Goal: Use online tool/utility: Utilize a website feature to perform a specific function

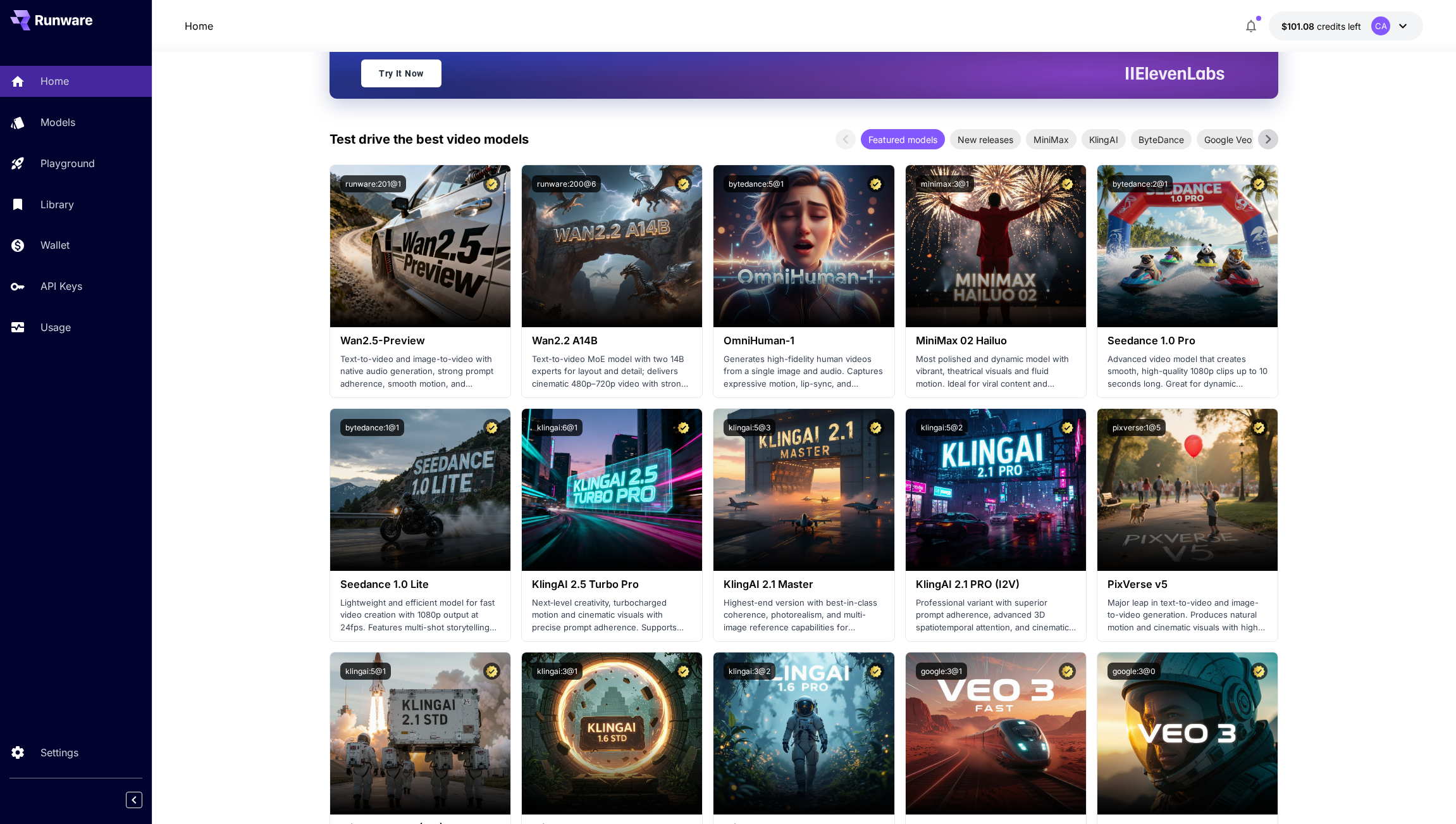
scroll to position [203, 0]
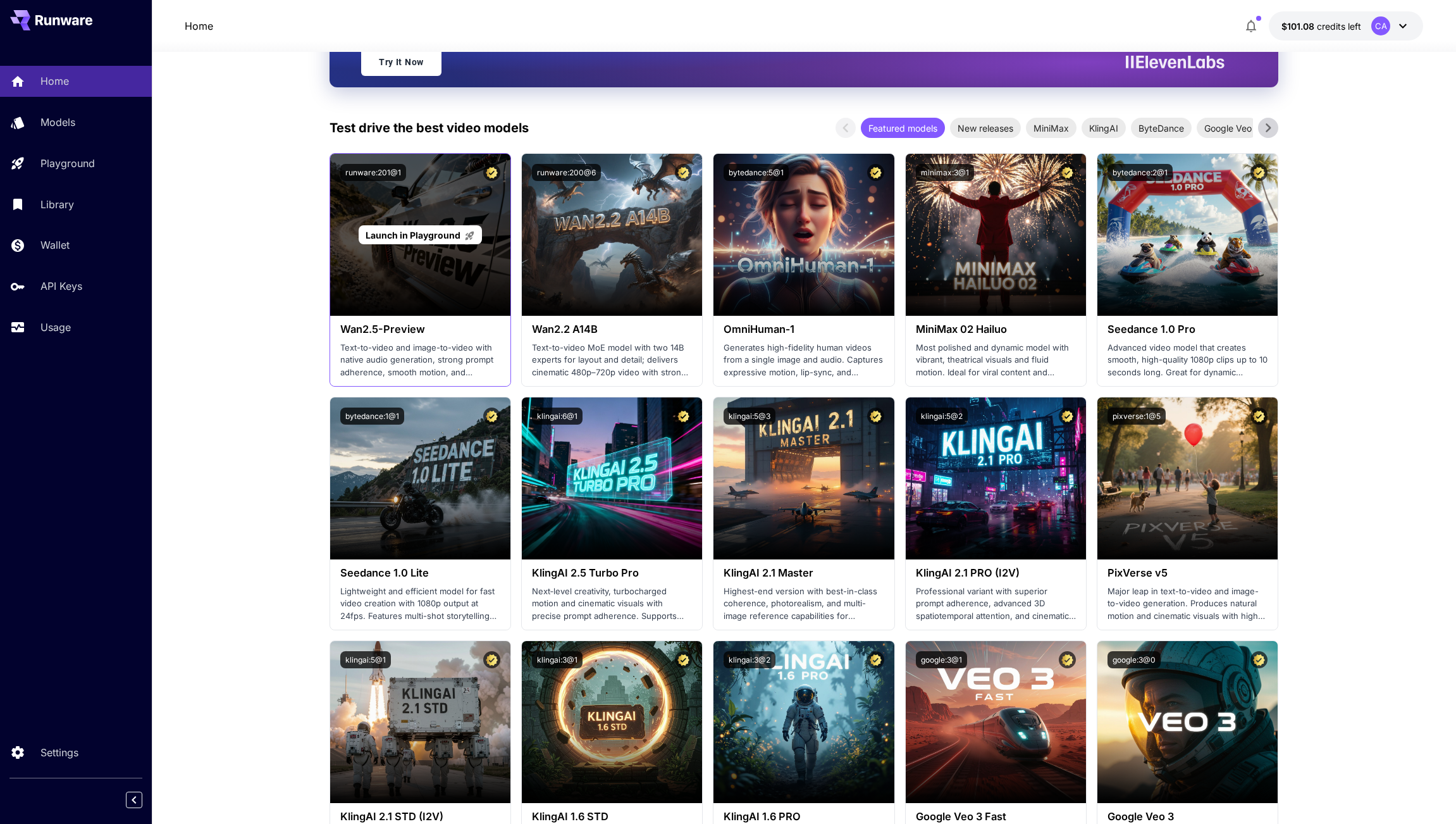
click at [414, 234] on span "Launch in Playground" at bounding box center [412, 234] width 95 height 11
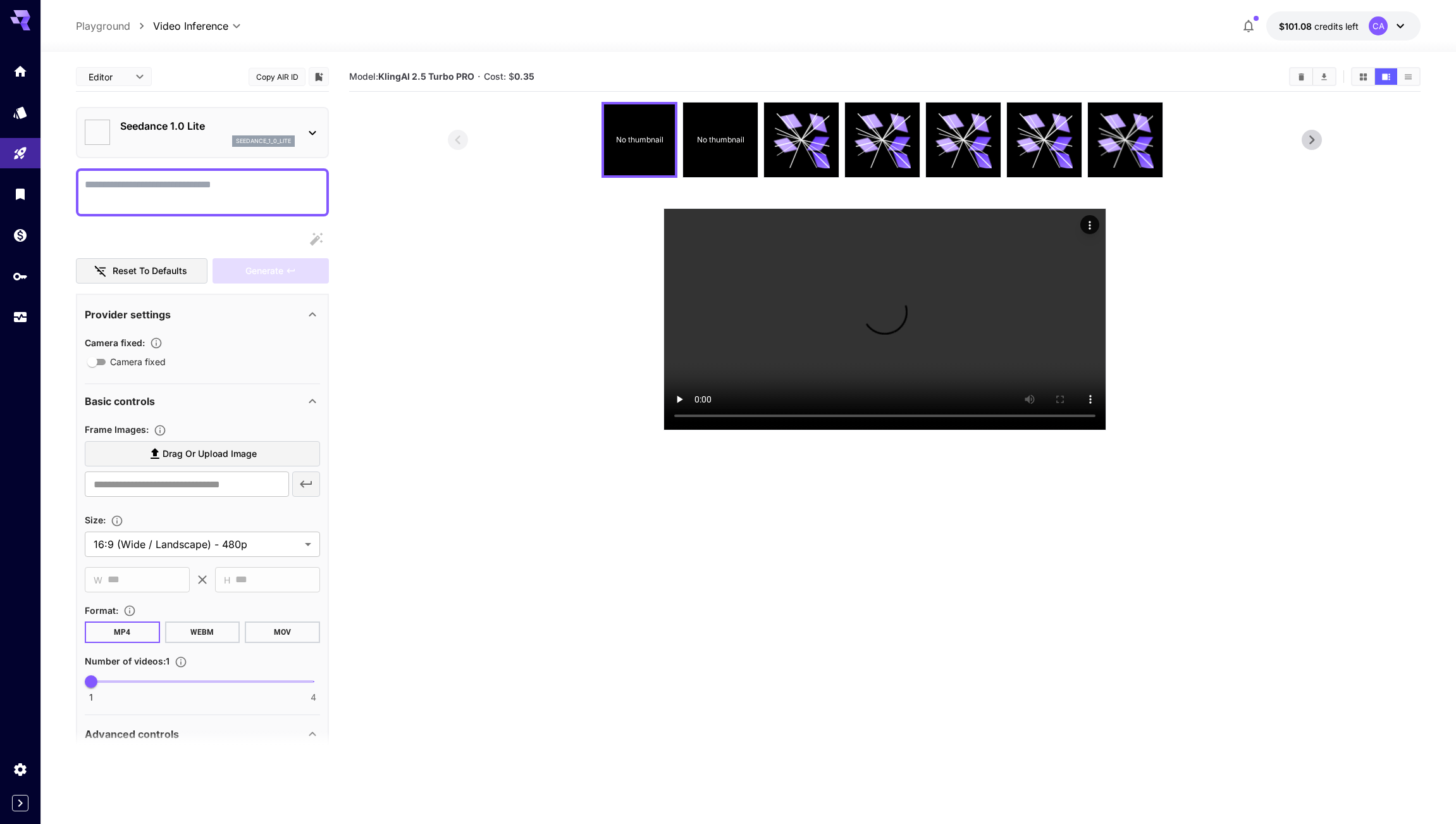
type input "**********"
type input "***"
type input "*"
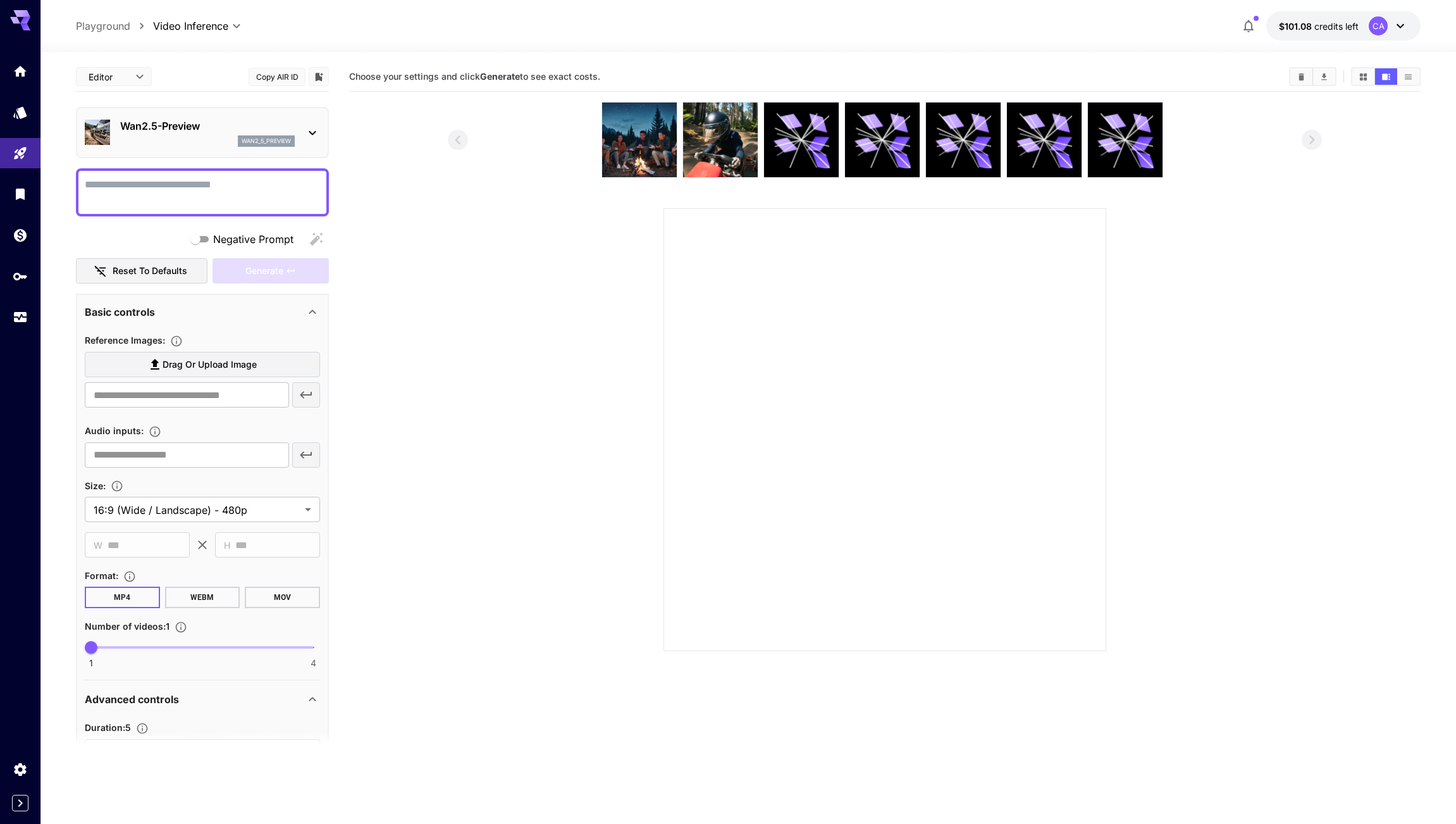
click at [172, 195] on textarea "Negative Prompt" at bounding box center [202, 192] width 235 height 30
type textarea "**********"
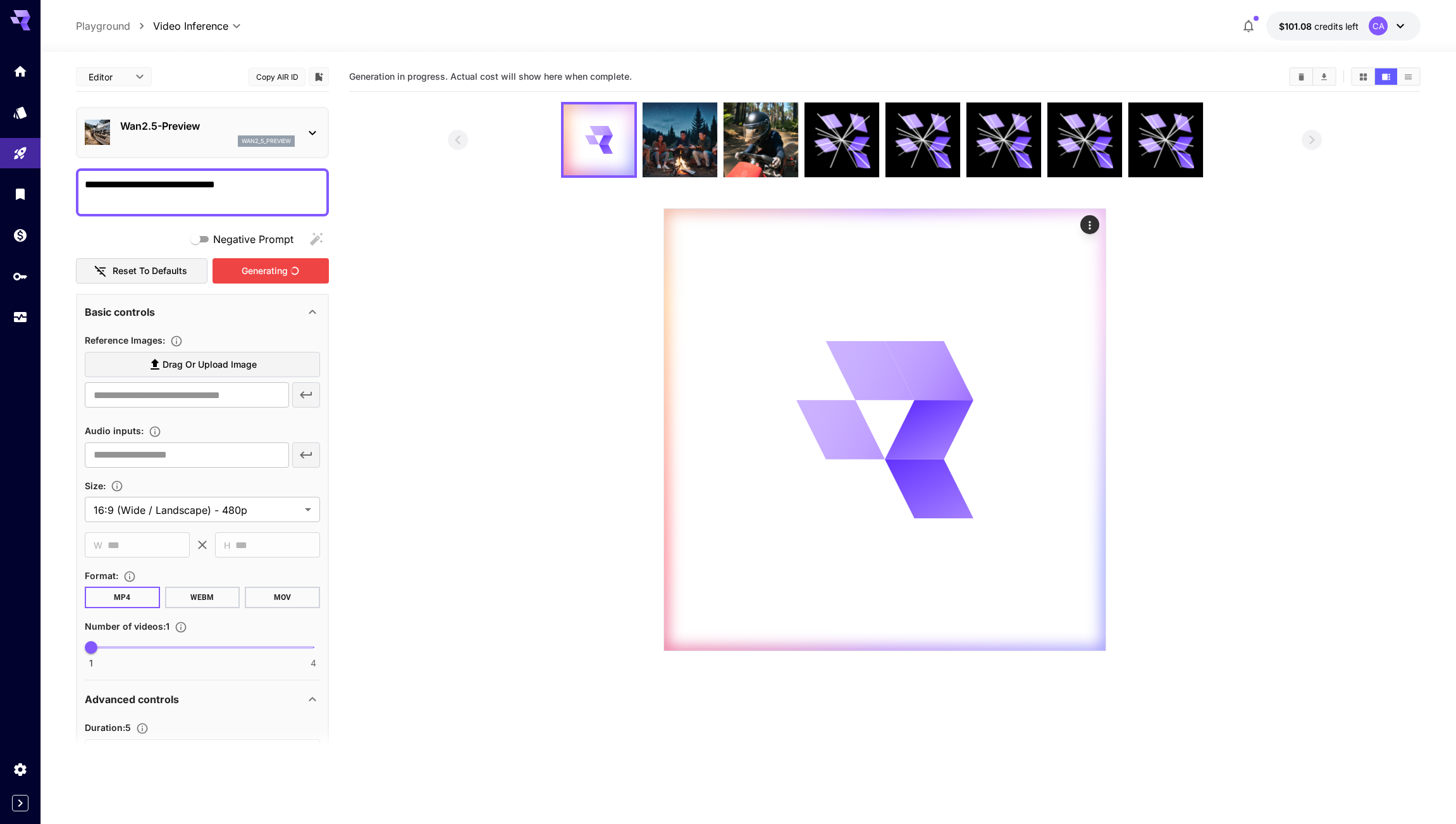
click at [280, 273] on div "Generating" at bounding box center [271, 271] width 116 height 26
click at [20, 114] on icon "Models" at bounding box center [21, 108] width 15 height 15
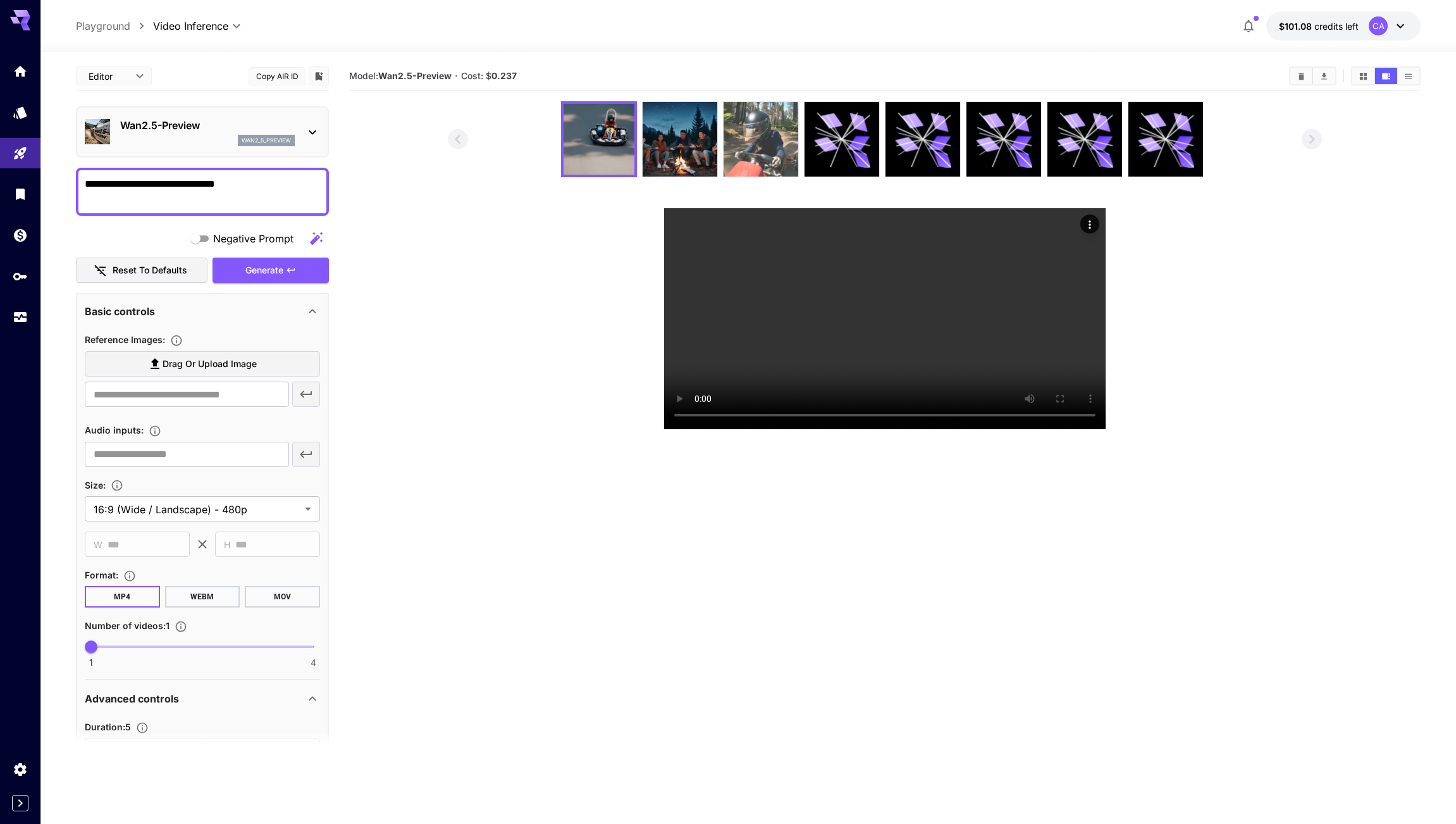
click at [767, 145] on img at bounding box center [760, 139] width 74 height 75
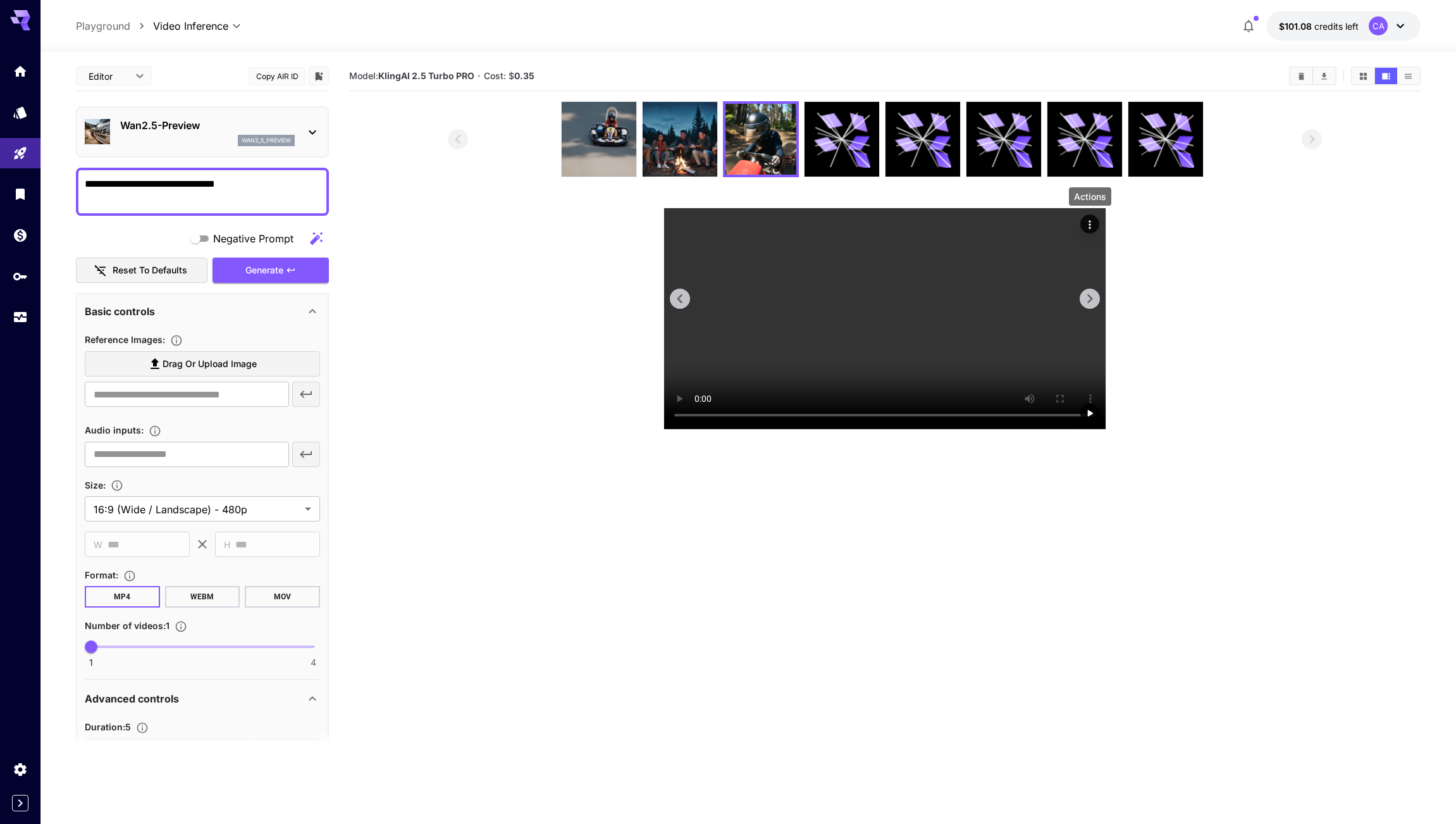
click at [1089, 224] on icon "Actions" at bounding box center [1089, 224] width 2 height 8
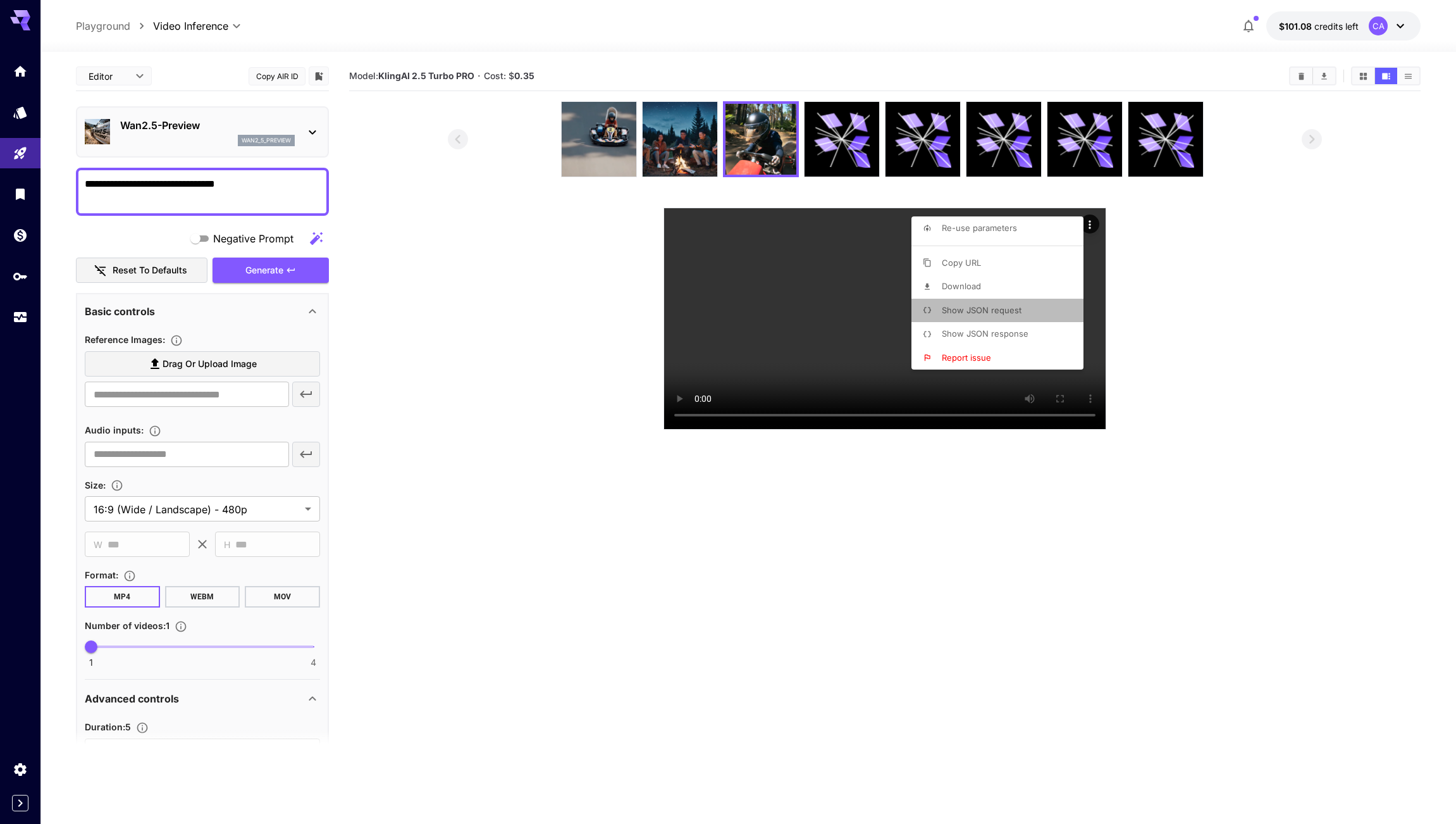
click at [1031, 306] on li "Show JSON request" at bounding box center [1001, 310] width 179 height 24
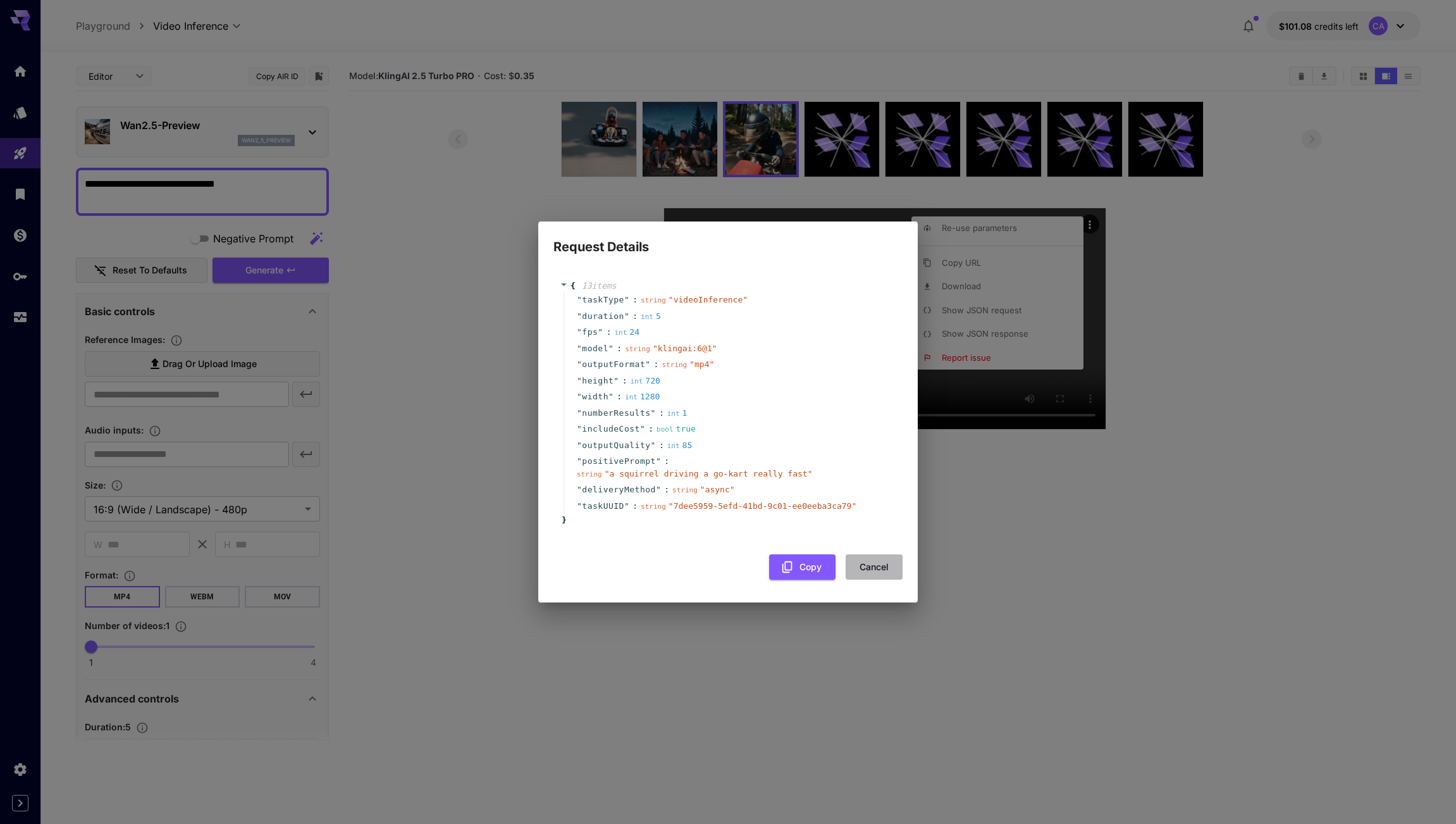
click at [880, 564] on button "Cancel" at bounding box center [874, 567] width 57 height 26
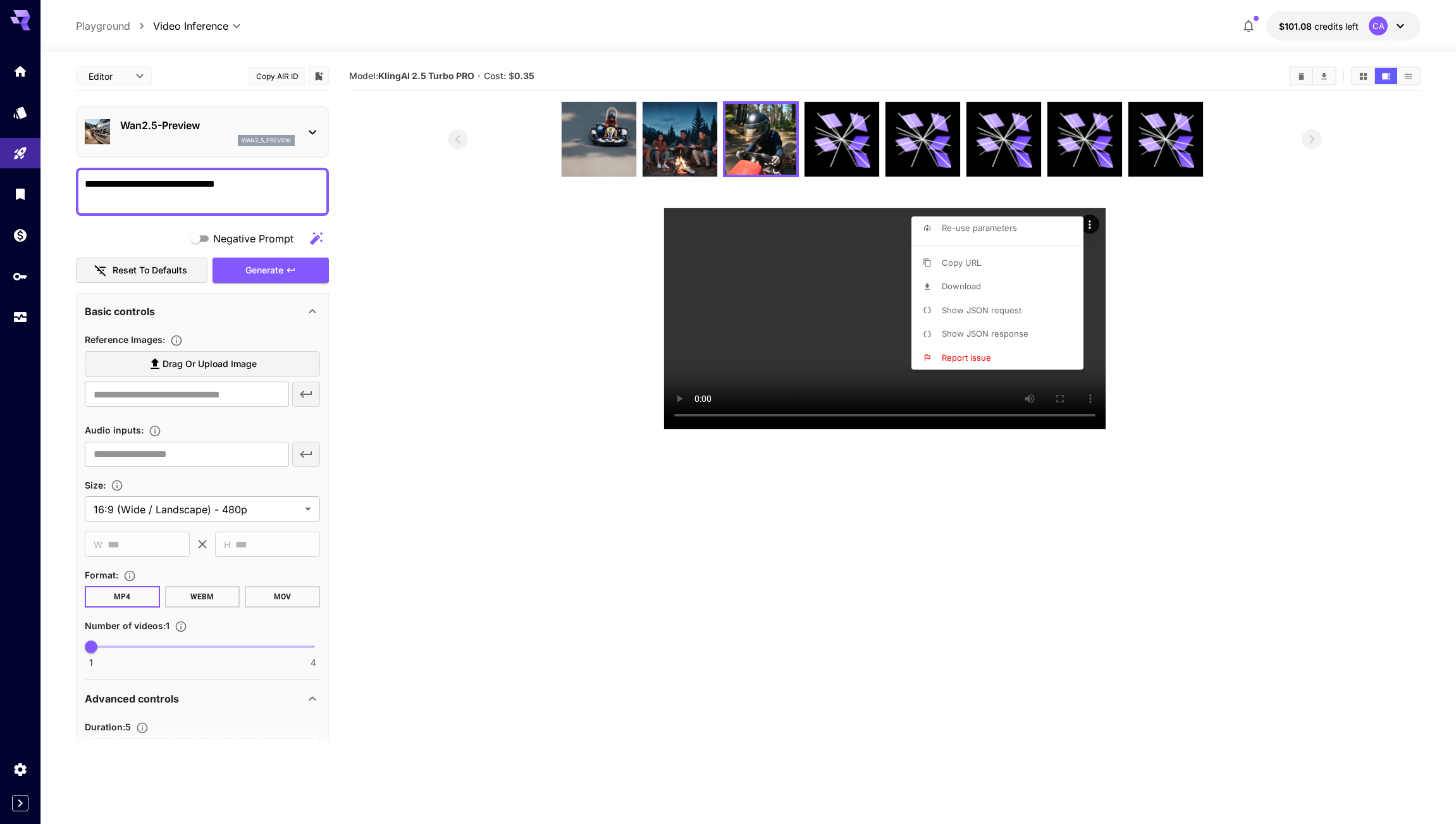
click at [1157, 353] on div at bounding box center [728, 412] width 1456 height 824
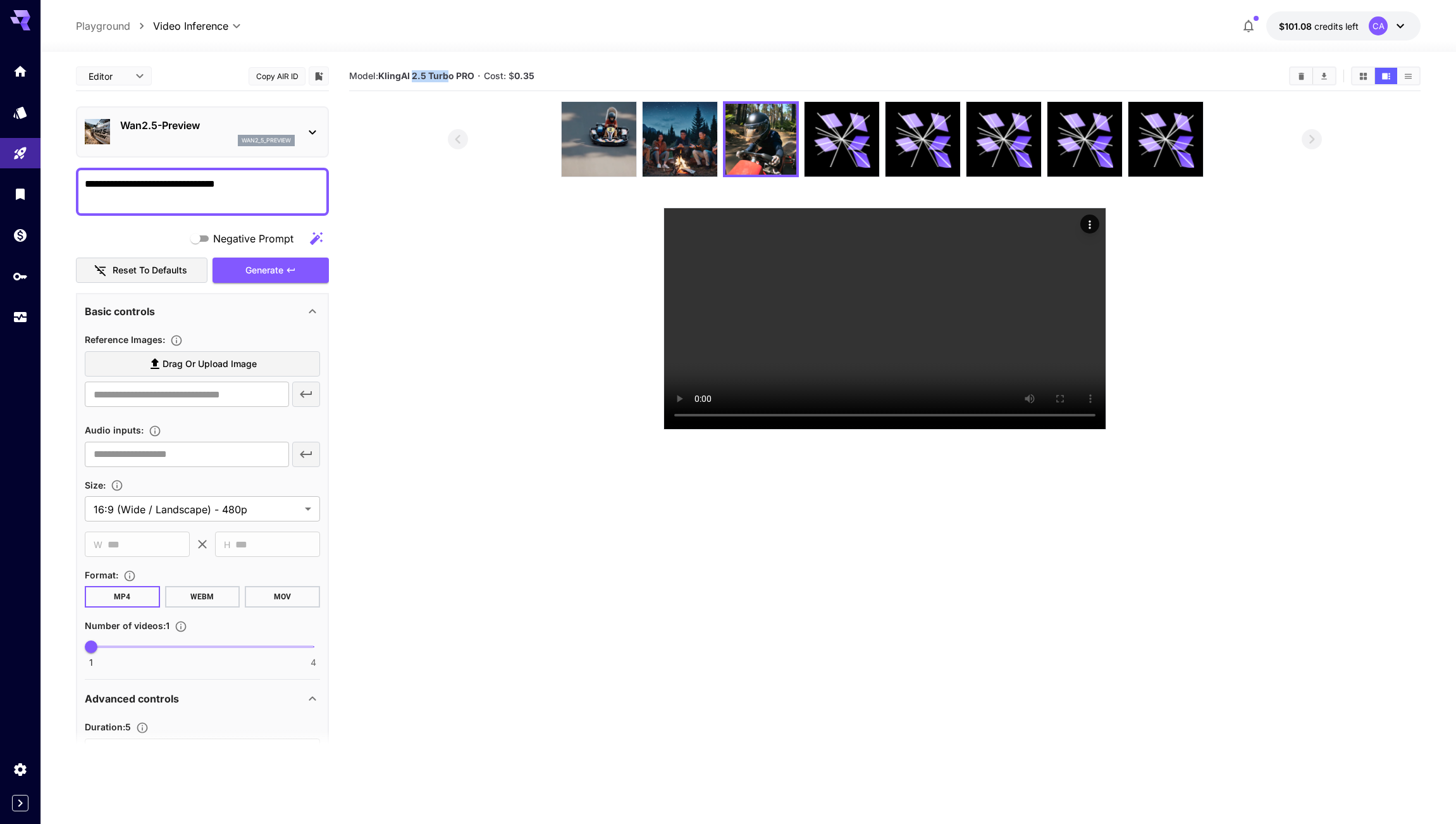
drag, startPoint x: 420, startPoint y: 78, endPoint x: 448, endPoint y: 78, distance: 28.0
click at [448, 78] on b "KlingAI 2.5 Turbo PRO" at bounding box center [426, 75] width 96 height 11
drag, startPoint x: 465, startPoint y: 79, endPoint x: 474, endPoint y: 95, distance: 18.4
click at [465, 79] on b "KlingAI 2.5 Turbo PRO" at bounding box center [426, 75] width 96 height 11
click at [595, 139] on img at bounding box center [599, 139] width 74 height 75
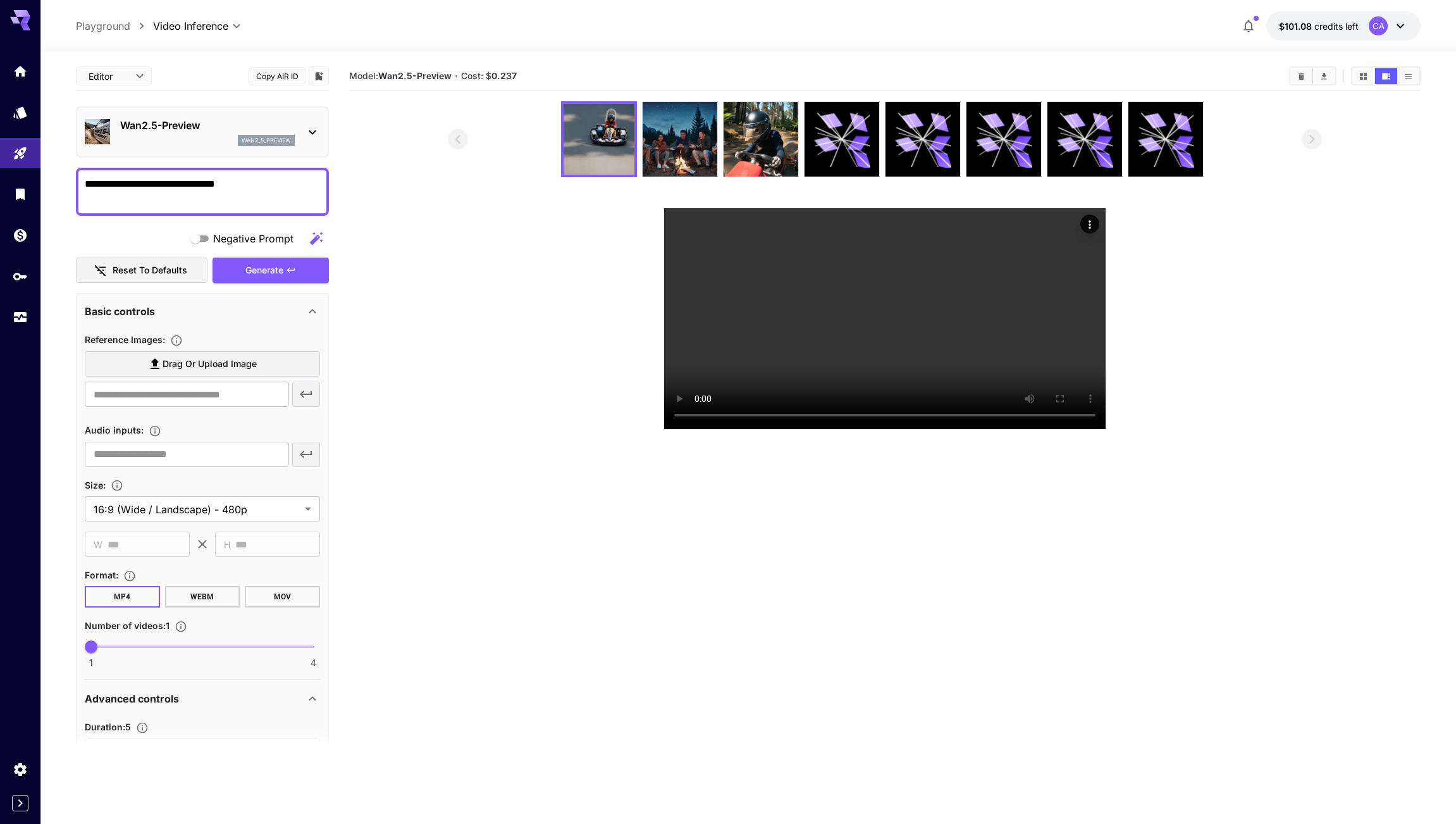
drag, startPoint x: 577, startPoint y: 689, endPoint x: 614, endPoint y: 702, distance: 39.2
click at [578, 689] on section "Model: Wan2.5-Preview · Cost: $ 0.237" at bounding box center [885, 473] width 1071 height 824
click at [1217, 318] on section at bounding box center [885, 265] width 874 height 328
click at [421, 265] on section at bounding box center [885, 265] width 1071 height 328
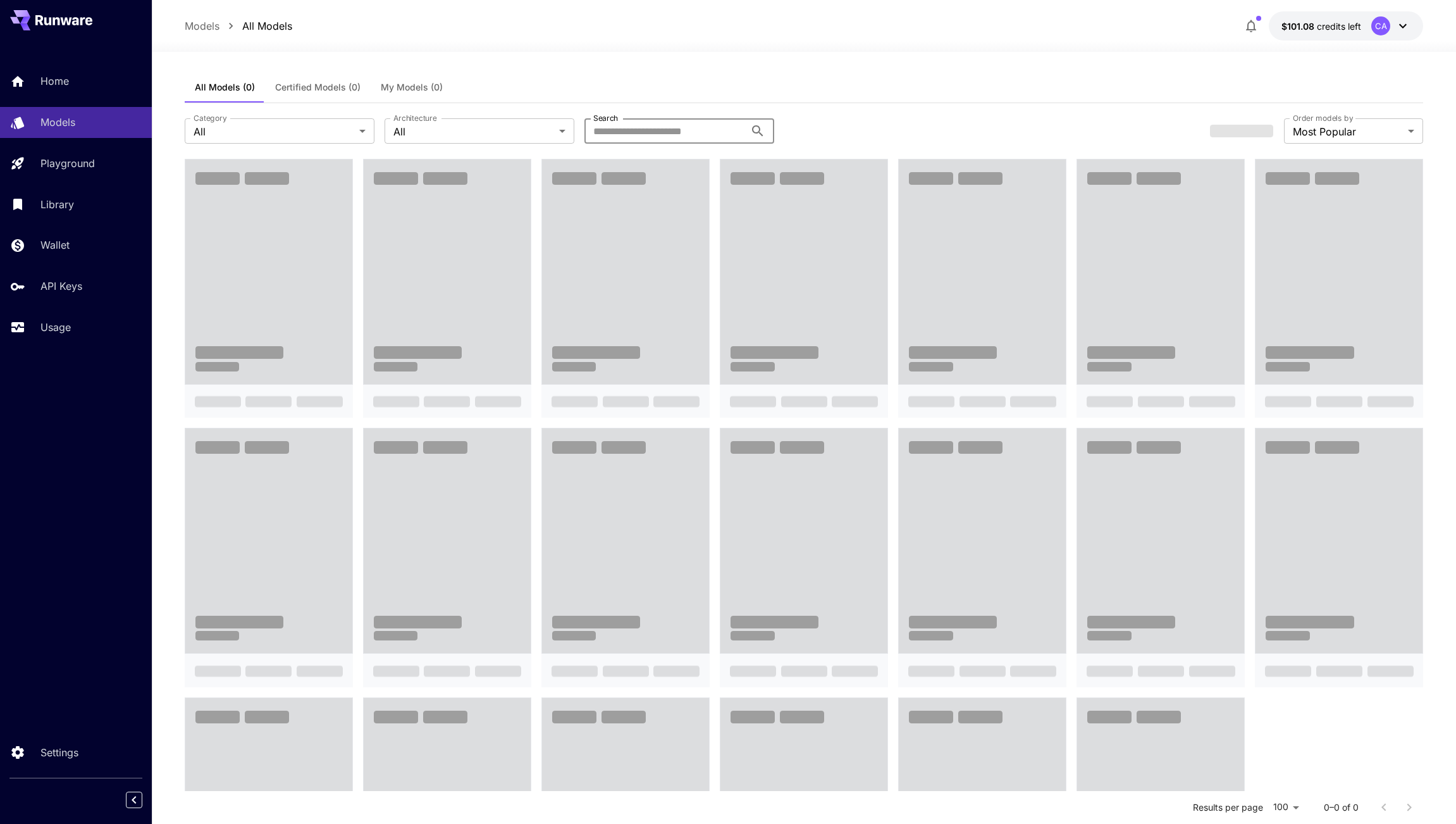
click at [640, 131] on input "Search" at bounding box center [665, 131] width 161 height 25
type input "***"
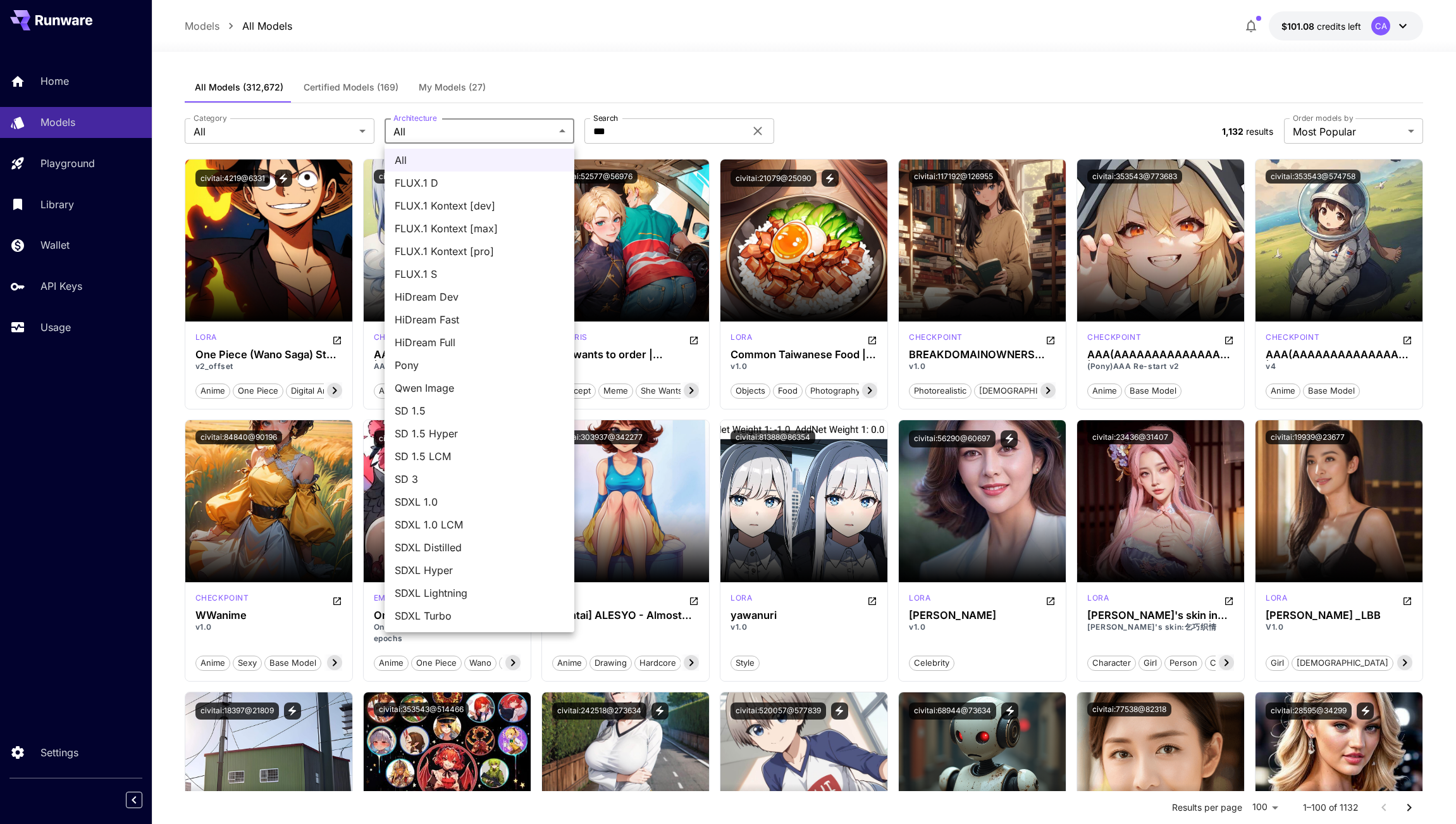
click at [562, 69] on div at bounding box center [728, 412] width 1456 height 824
